Goal: Task Accomplishment & Management: Use online tool/utility

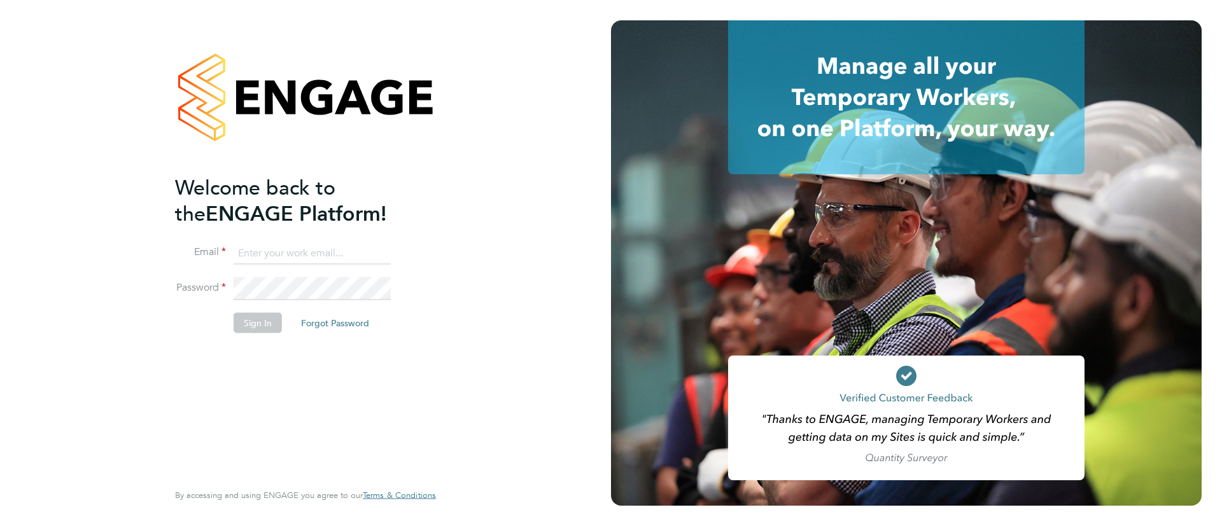
type input "[EMAIL_ADDRESS][PERSON_NAME][DOMAIN_NAME]"
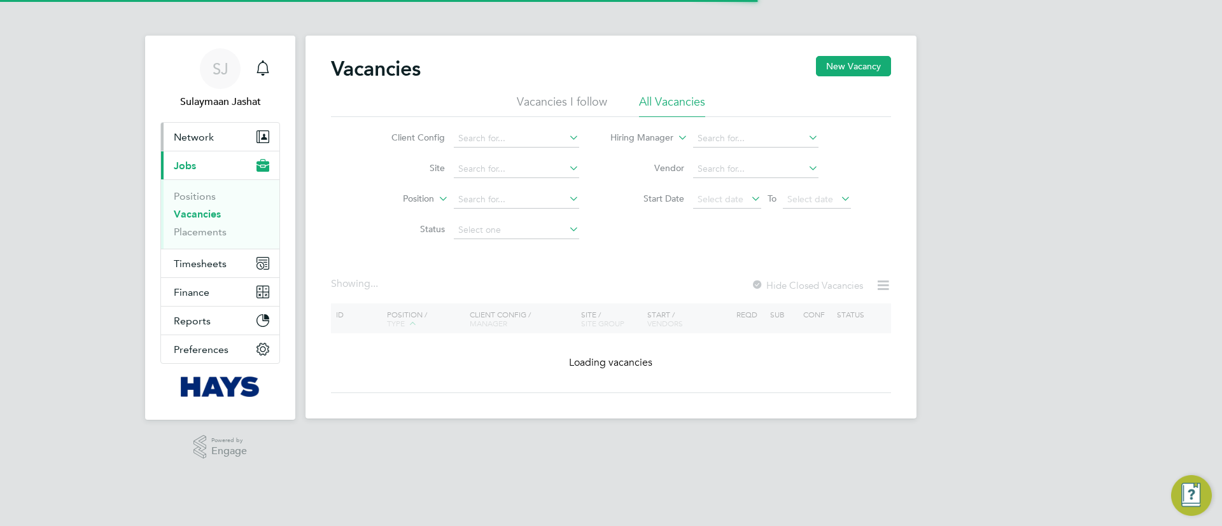
drag, startPoint x: 0, startPoint y: 0, endPoint x: 221, endPoint y: 134, distance: 259.0
click at [221, 134] on button "Network" at bounding box center [220, 137] width 118 height 28
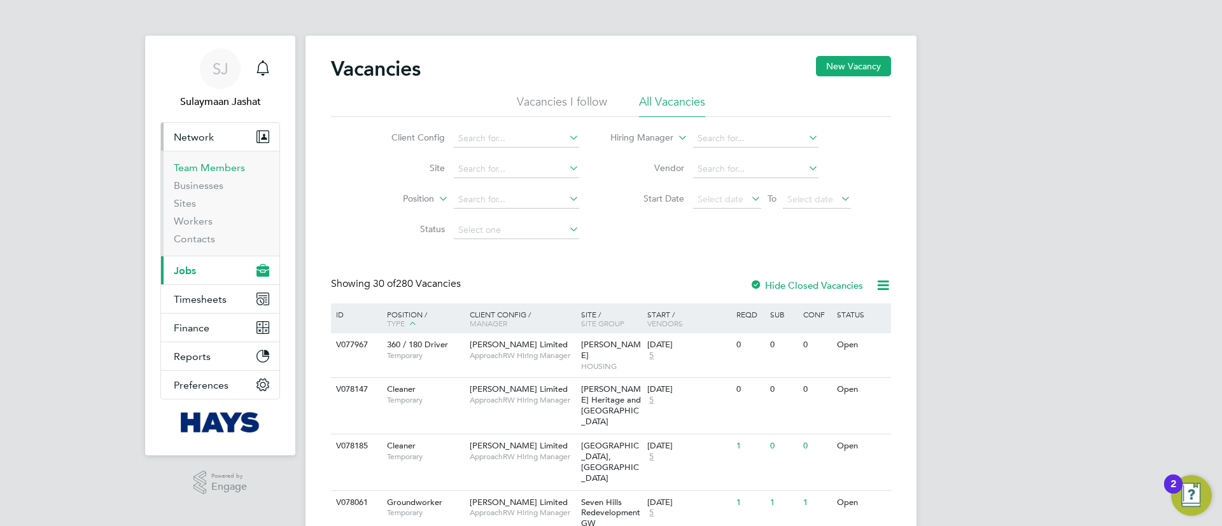
click at [223, 158] on ul "Team Members Businesses Sites Workers Contacts" at bounding box center [220, 203] width 118 height 105
click at [203, 216] on link "Workers" at bounding box center [193, 221] width 39 height 12
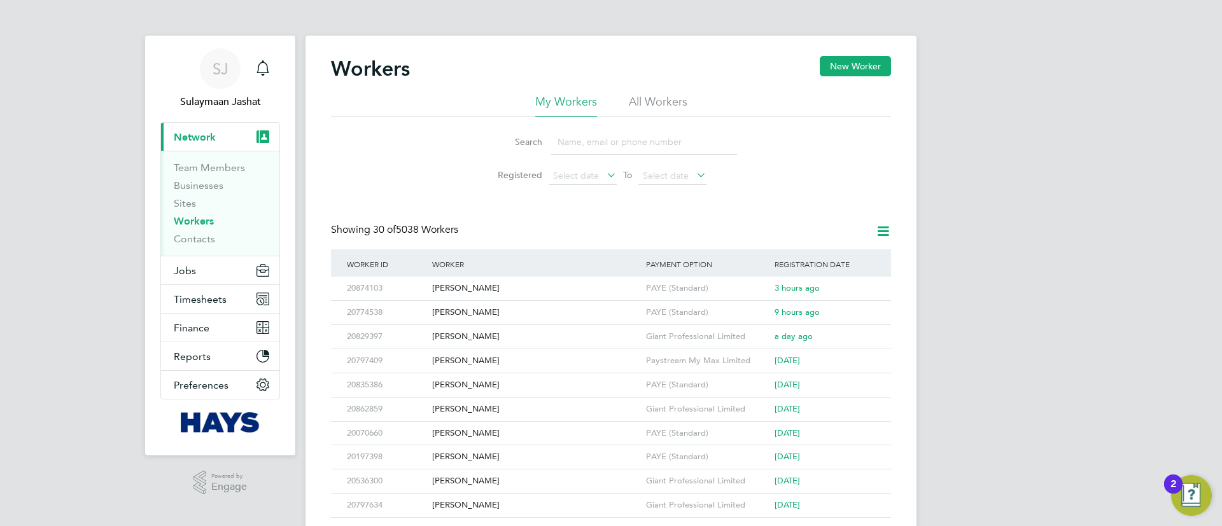
click at [638, 139] on input at bounding box center [644, 142] width 186 height 25
type input "r"
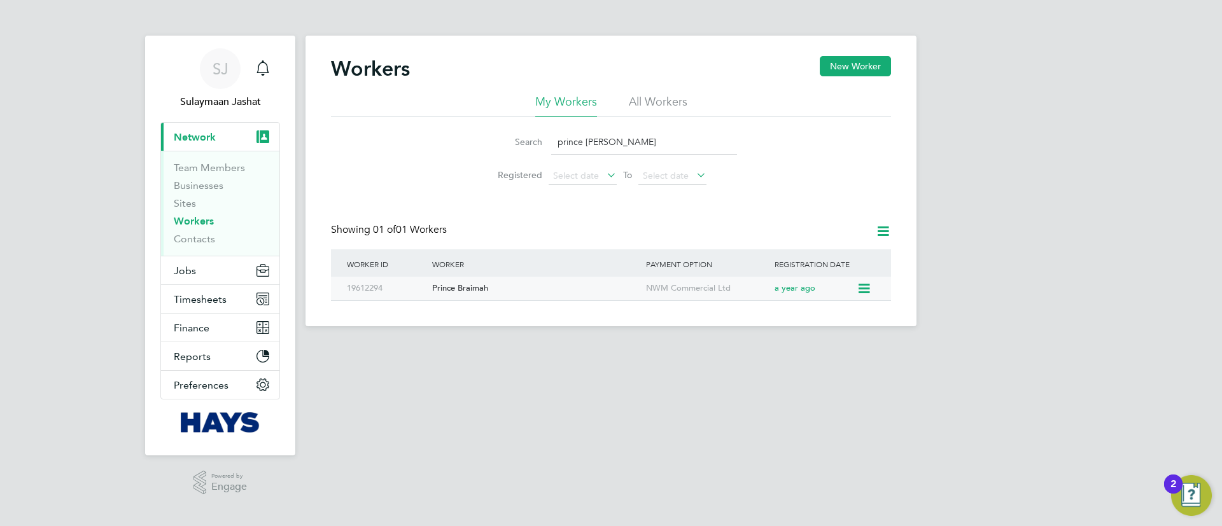
type input "prince br"
click at [577, 286] on div "Prince Braimah" at bounding box center [536, 289] width 214 height 24
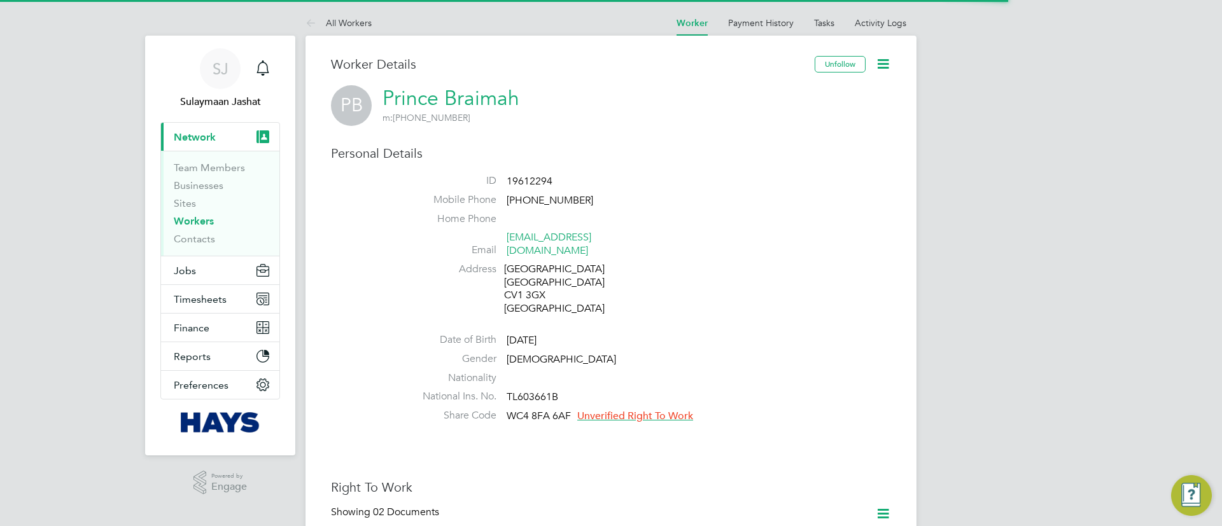
click at [536, 177] on span "19612294" at bounding box center [530, 181] width 46 height 13
copy span "19612294"
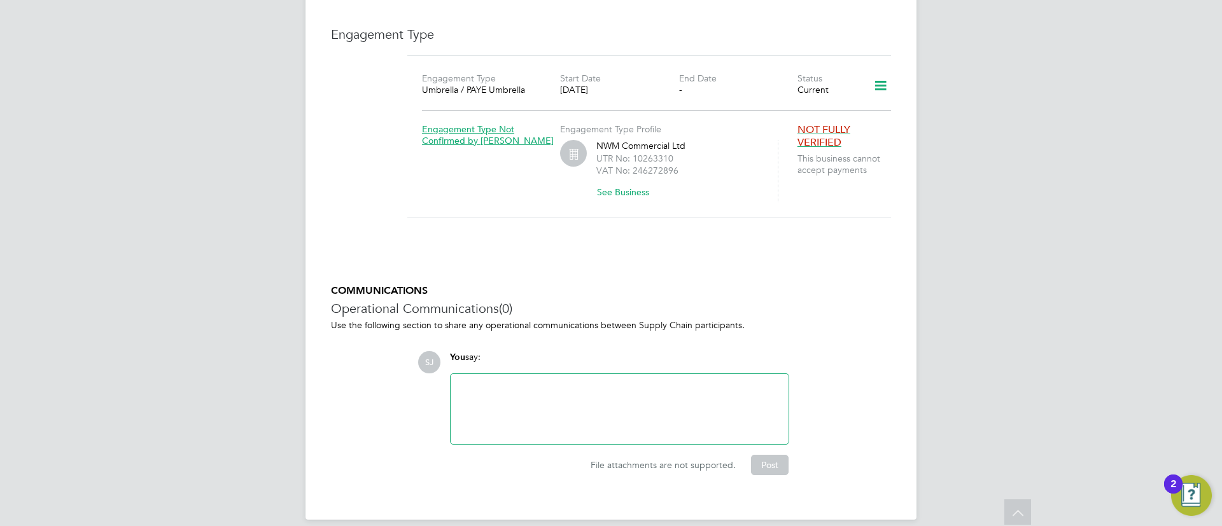
scroll to position [665, 0]
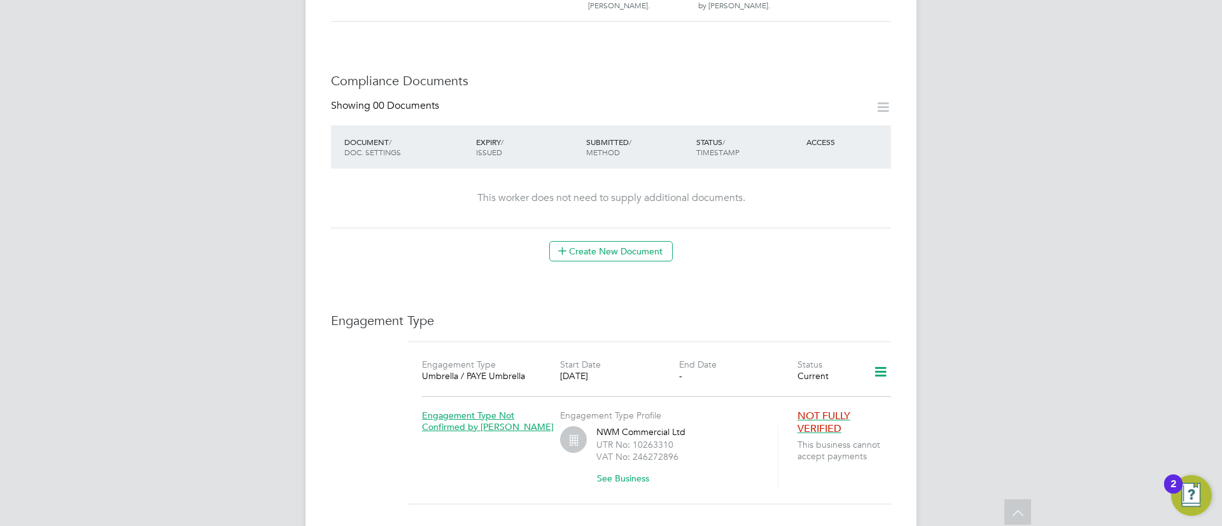
click at [883, 101] on icon at bounding box center [883, 107] width 16 height 16
click at [647, 241] on button "Create New Document" at bounding box center [610, 251] width 123 height 20
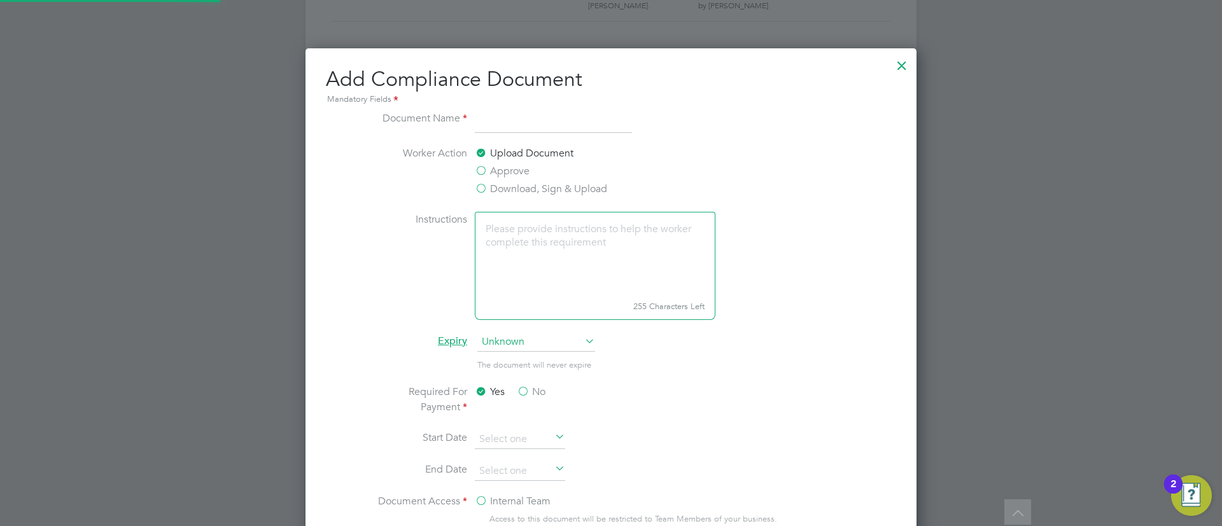
scroll to position [668, 612]
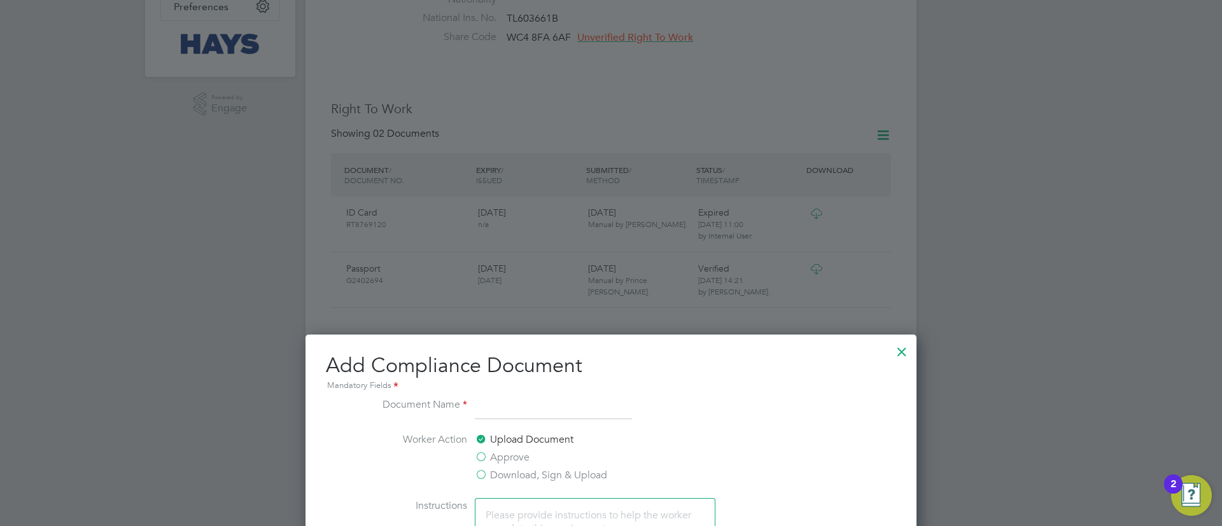
click at [905, 354] on div at bounding box center [901, 348] width 23 height 23
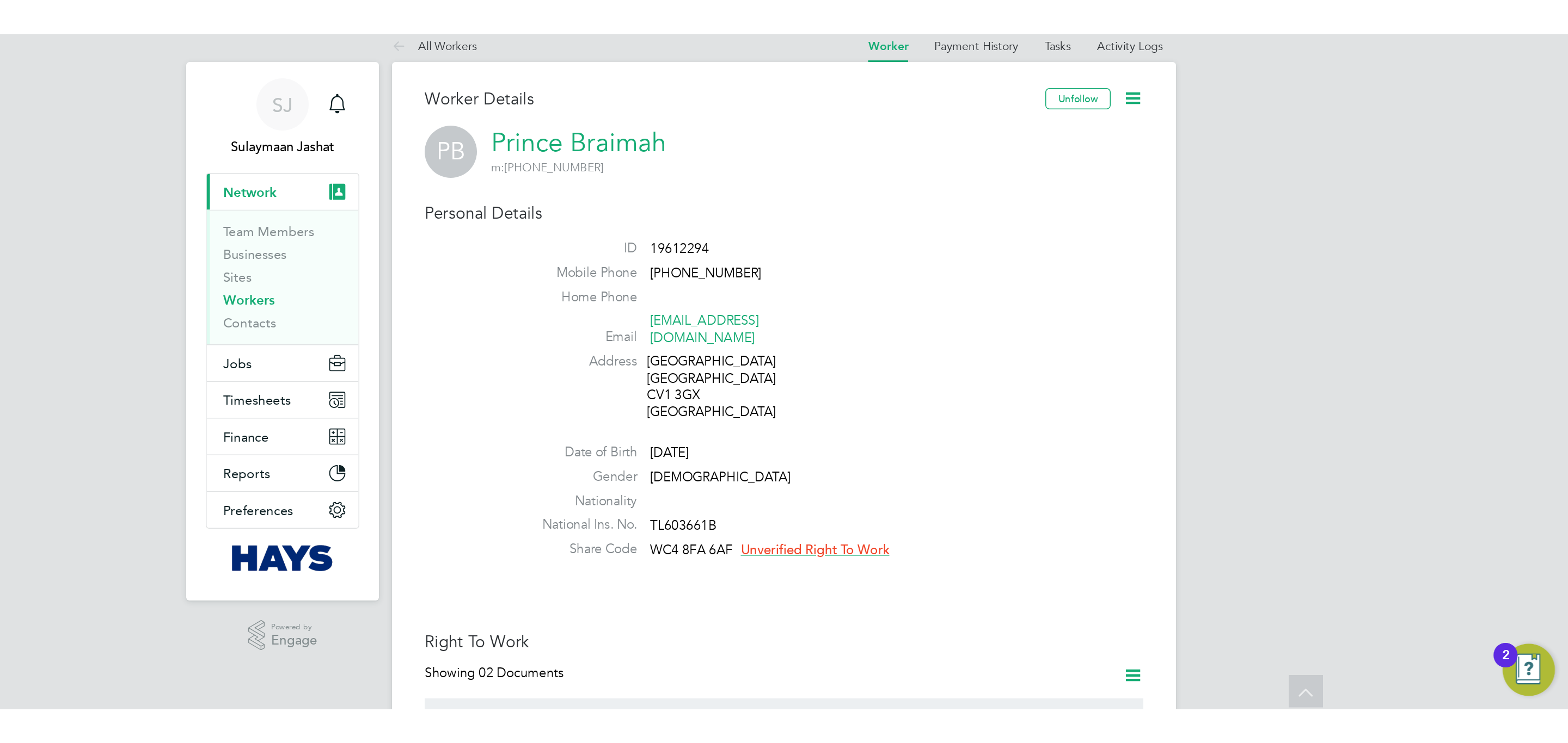
scroll to position [0, 0]
